Goal: Transaction & Acquisition: Purchase product/service

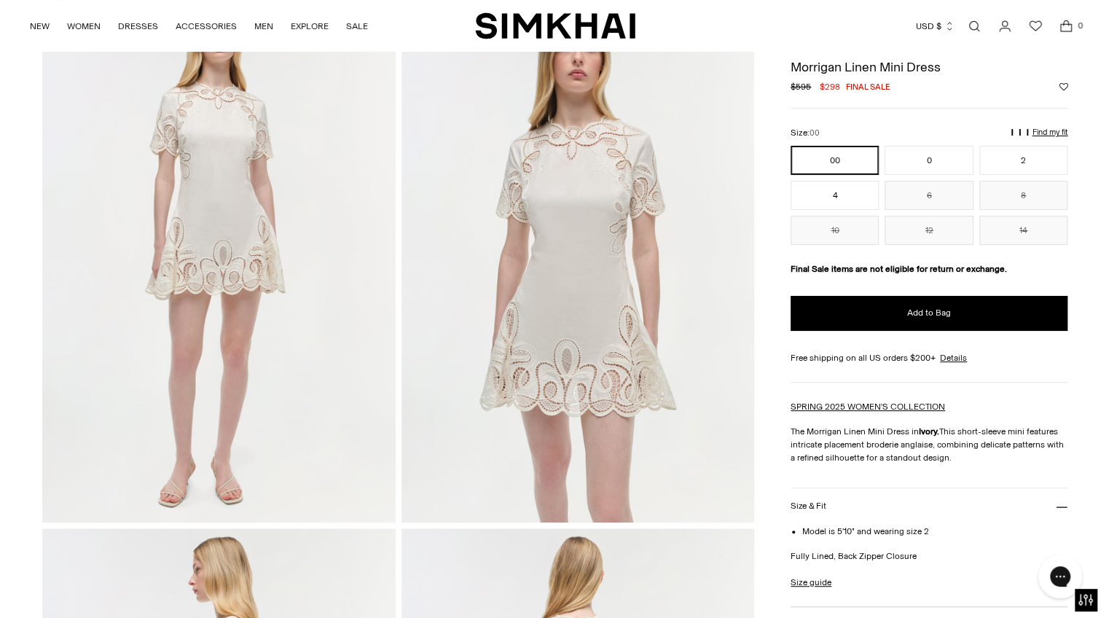
scroll to position [53, 0]
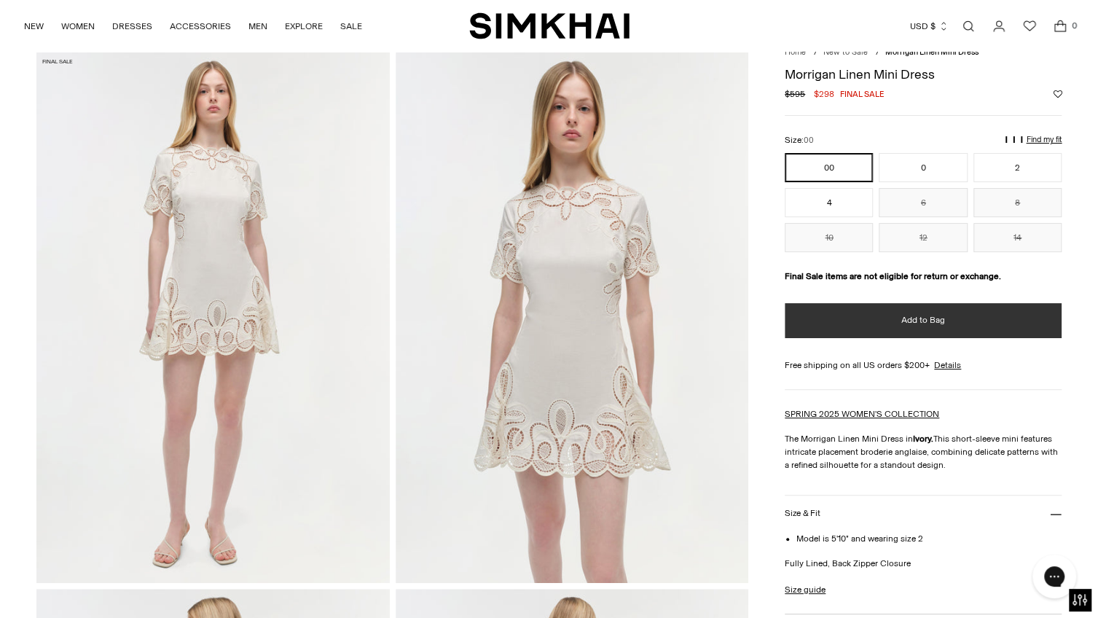
click at [924, 327] on button "Add to Bag" at bounding box center [923, 320] width 277 height 35
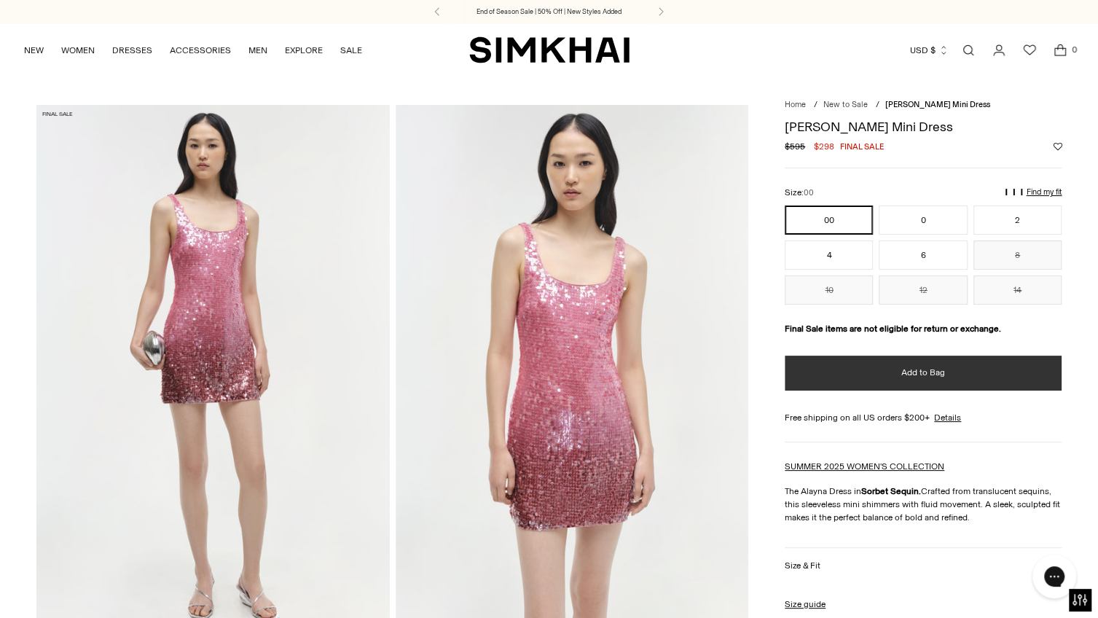
click at [927, 371] on span "Add to Bag" at bounding box center [923, 373] width 44 height 12
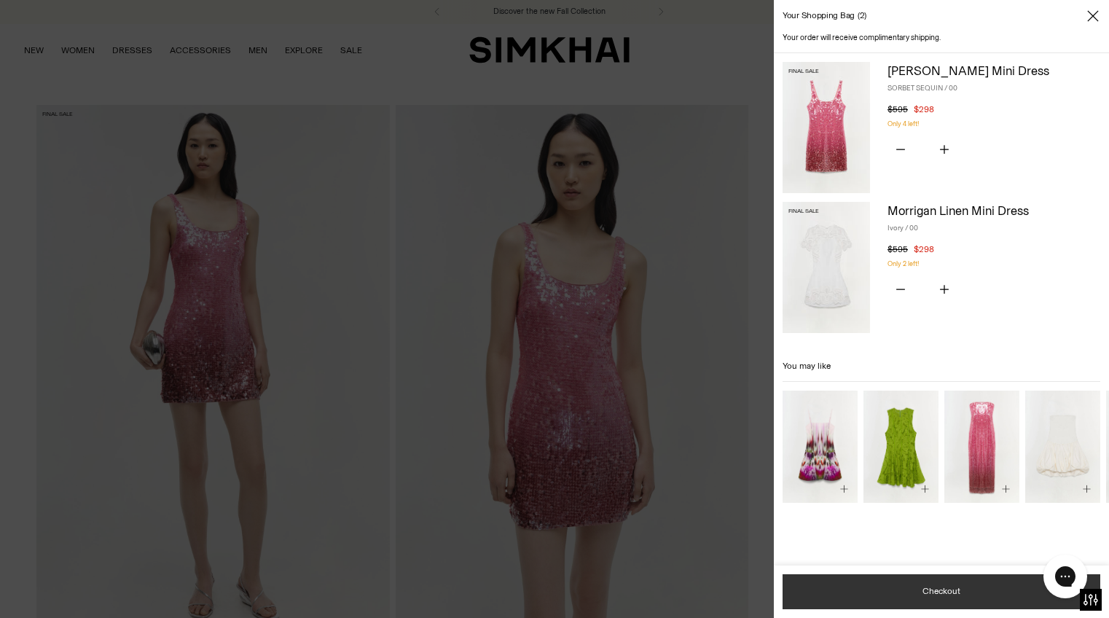
click at [946, 593] on button "Checkout" at bounding box center [942, 591] width 318 height 35
